Goal: Task Accomplishment & Management: Use online tool/utility

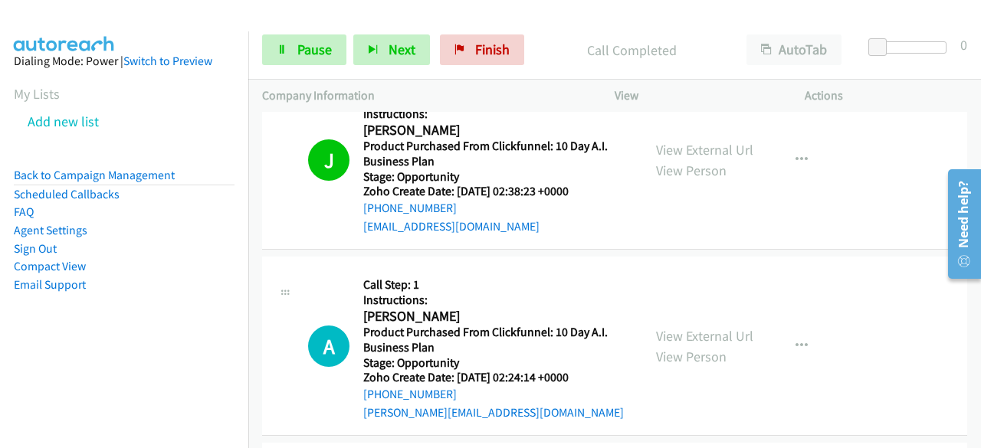
click at [65, 335] on aside "Dialing Mode: Power | Switch to Preview My Lists Add new list Back to Campaign …" at bounding box center [124, 197] width 248 height 332
click at [48, 333] on aside "Dialing Mode: Power | Switch to Preview My Lists Add new list Back to Campaign …" at bounding box center [124, 197] width 248 height 332
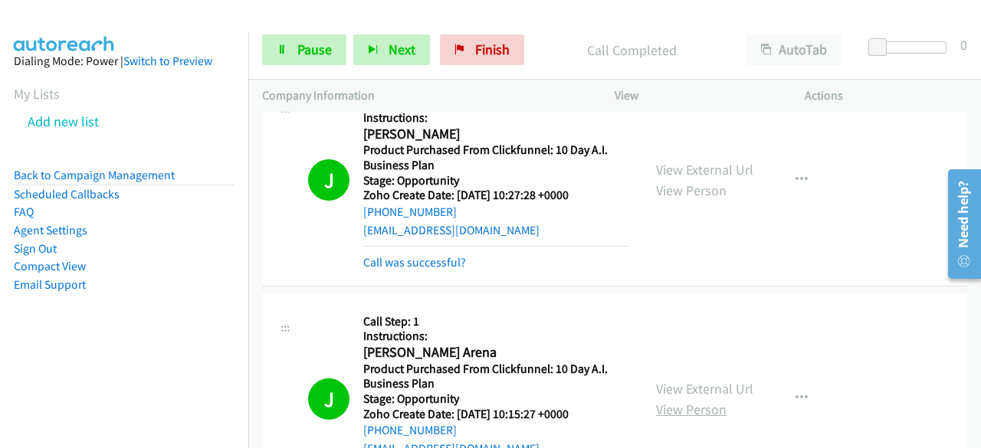
scroll to position [6778, 0]
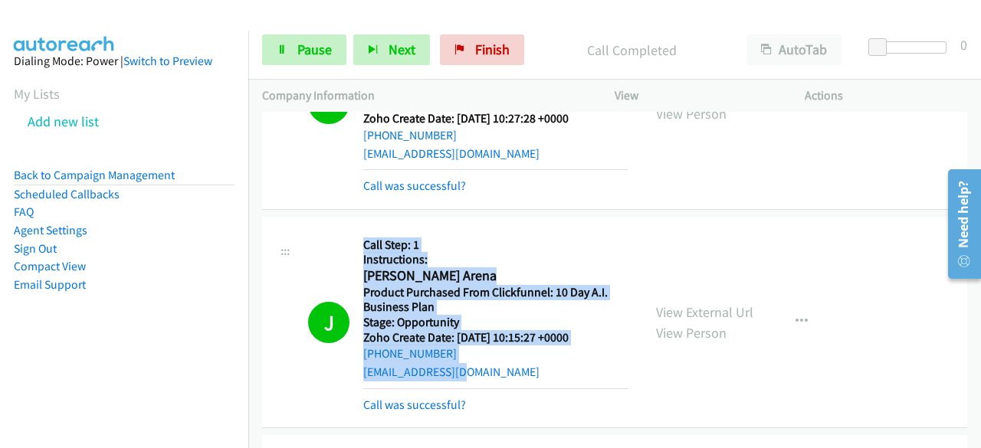
drag, startPoint x: 481, startPoint y: 287, endPoint x: 395, endPoint y: 161, distance: 153.3
click at [362, 231] on div "J Callback Scheduled Call Step: 1 Instructions: [PERSON_NAME] America/New_York …" at bounding box center [468, 323] width 320 height 184
copy div "Call Step: 1 Instructions: [PERSON_NAME] Arena [GEOGRAPHIC_DATA]/New_York Produ…"
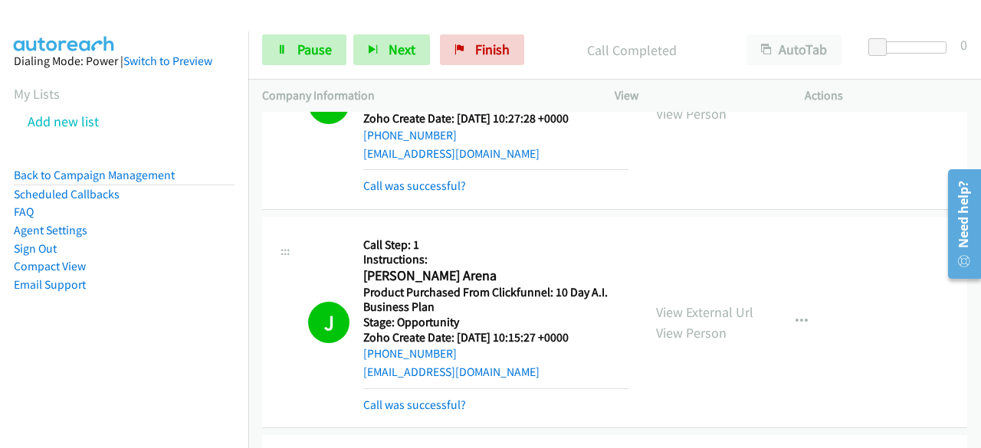
click at [33, 360] on aside "Dialing Mode: Power | Switch to Preview My Lists Add new list Back to Campaign …" at bounding box center [124, 197] width 248 height 332
click at [178, 301] on aside "Dialing Mode: Power | Switch to Preview My Lists Add new list Back to Campaign …" at bounding box center [124, 197] width 248 height 332
click at [152, 338] on aside "Dialing Mode: Power | Switch to Preview My Lists Add new list Back to Campaign …" at bounding box center [124, 197] width 248 height 332
click at [47, 346] on aside "Dialing Mode: Power | Switch to Preview My Lists Add new list Back to Campaign …" at bounding box center [124, 197] width 248 height 332
click at [796, 316] on icon "button" at bounding box center [802, 322] width 12 height 12
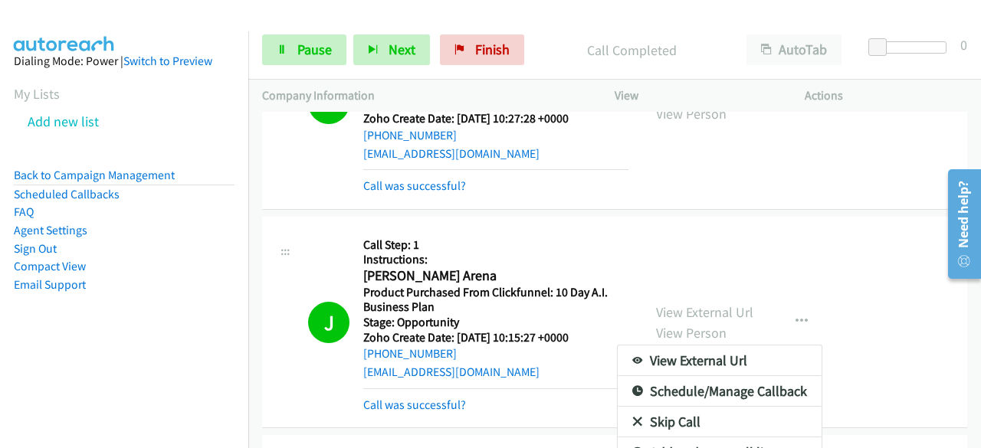
drag, startPoint x: 442, startPoint y: 286, endPoint x: 311, endPoint y: 291, distance: 131.2
click at [311, 291] on div at bounding box center [490, 224] width 981 height 448
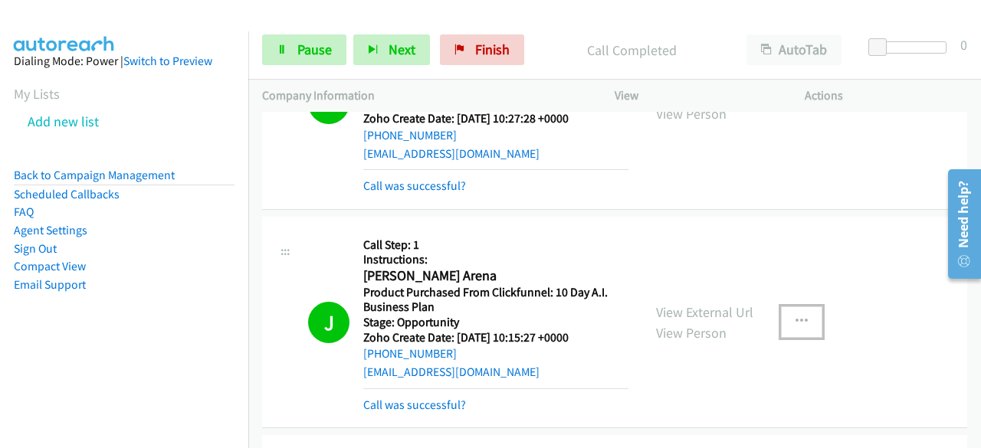
click at [797, 307] on button "button" at bounding box center [801, 322] width 41 height 31
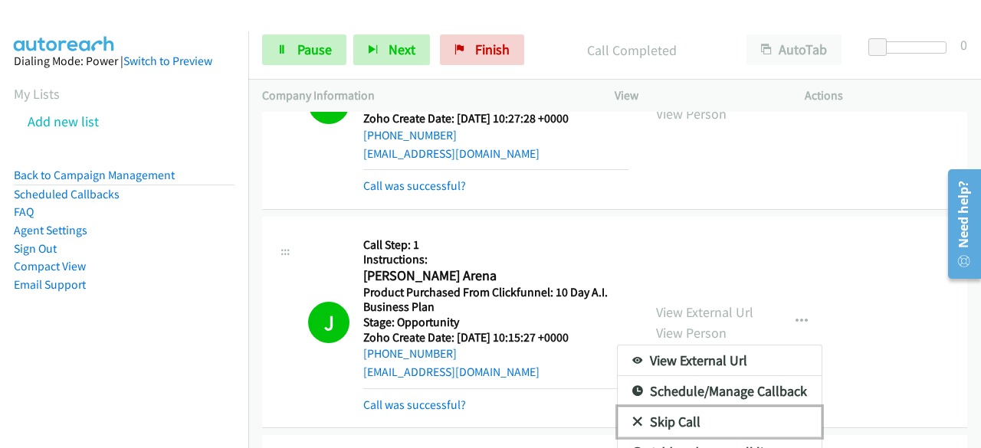
click at [704, 407] on link "Skip Call" at bounding box center [720, 422] width 204 height 31
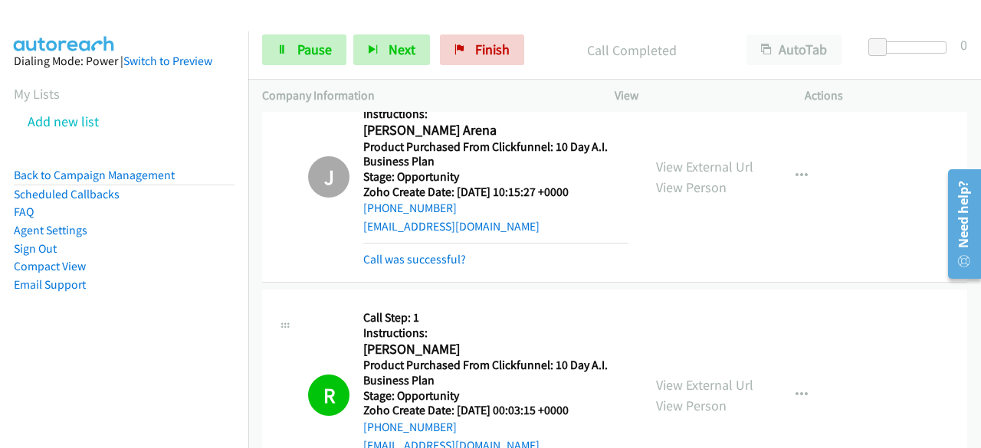
scroll to position [7008, 0]
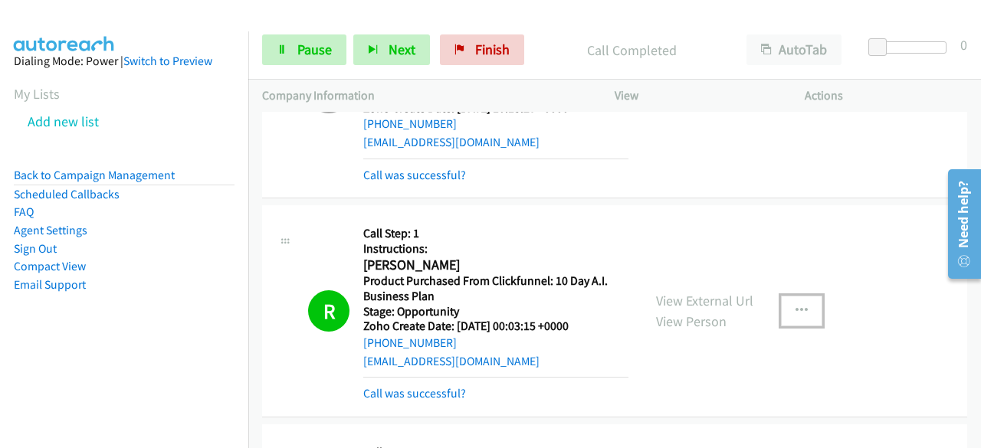
click at [807, 296] on button "button" at bounding box center [801, 311] width 41 height 31
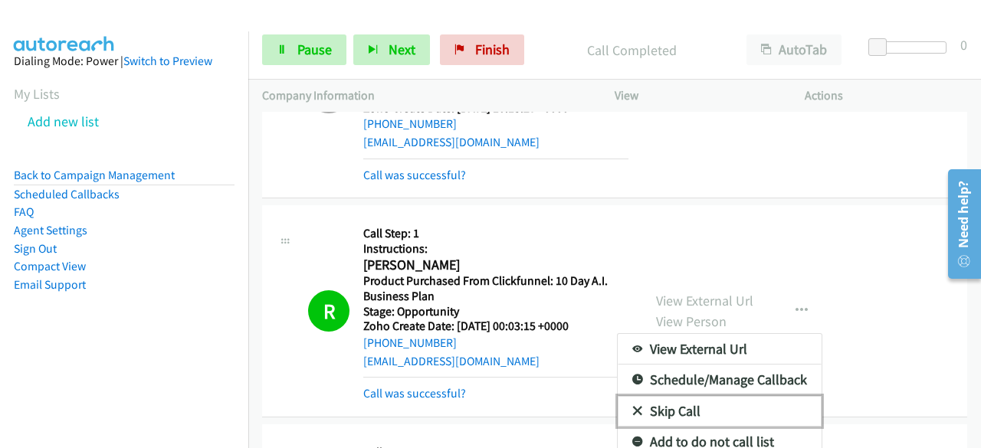
click at [667, 396] on link "Skip Call" at bounding box center [720, 411] width 204 height 31
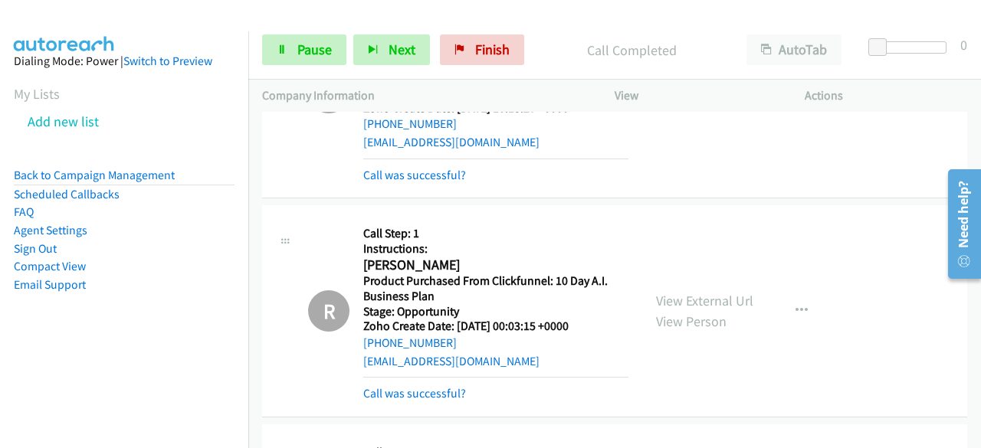
click at [274, 324] on div "R Callback Scheduled Call Step: 1 Instructions: [PERSON_NAME] America/Los_Angel…" at bounding box center [614, 311] width 705 height 212
